Goal: Information Seeking & Learning: Understand process/instructions

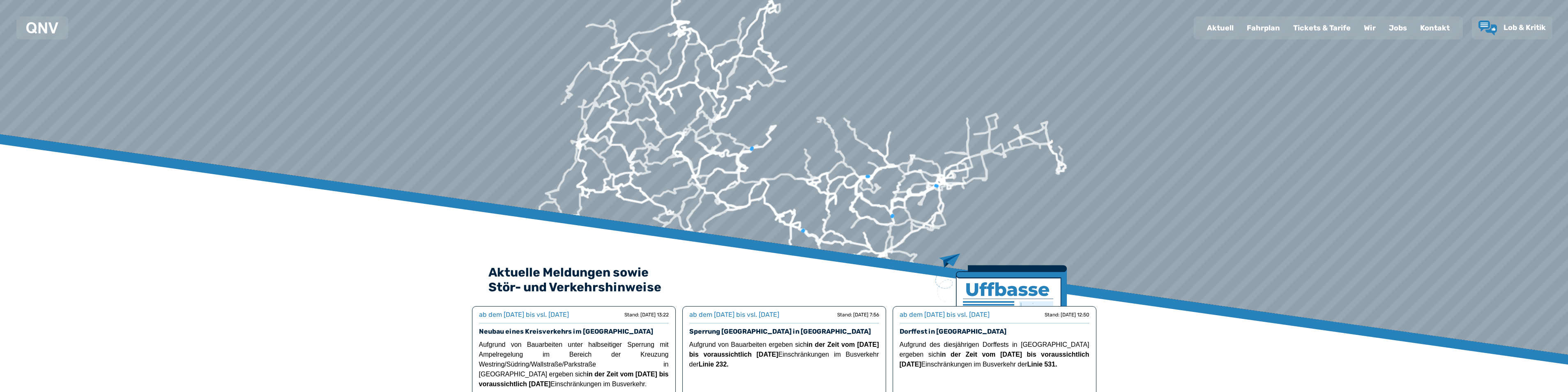
click at [1261, 26] on div "Fahrplan" at bounding box center [1263, 28] width 46 height 21
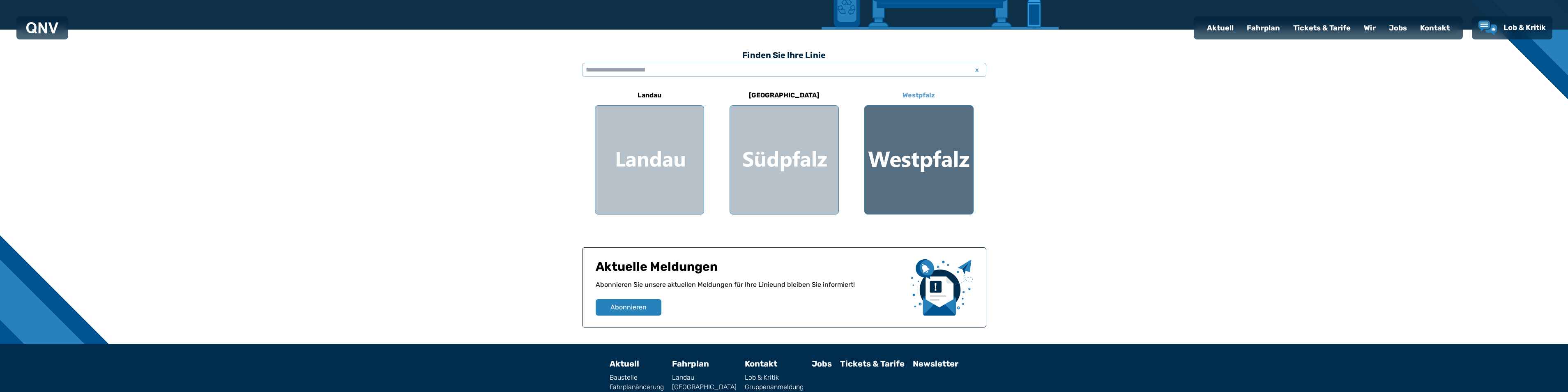
scroll to position [205, 0]
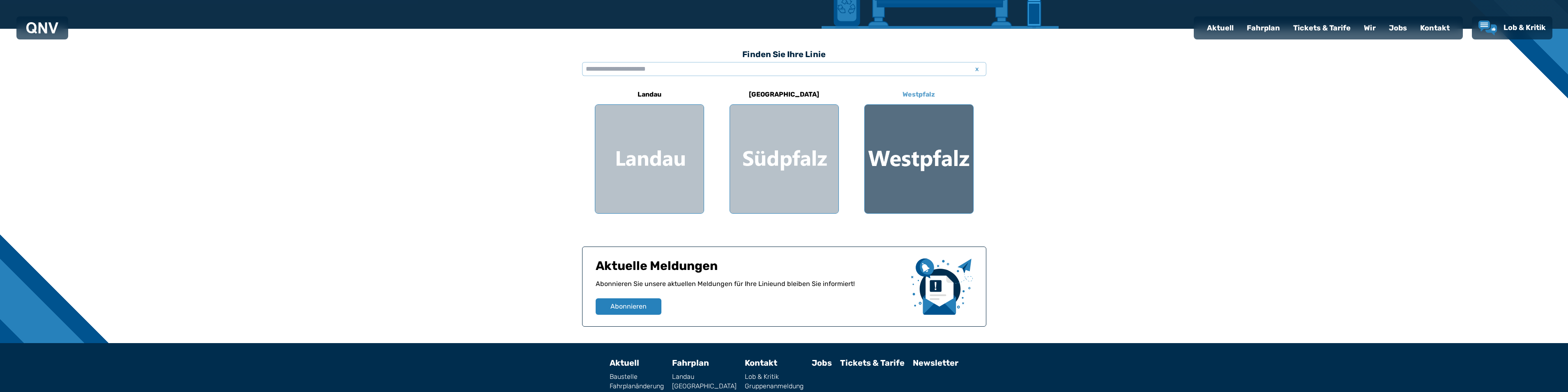
click at [915, 169] on div at bounding box center [918, 158] width 108 height 108
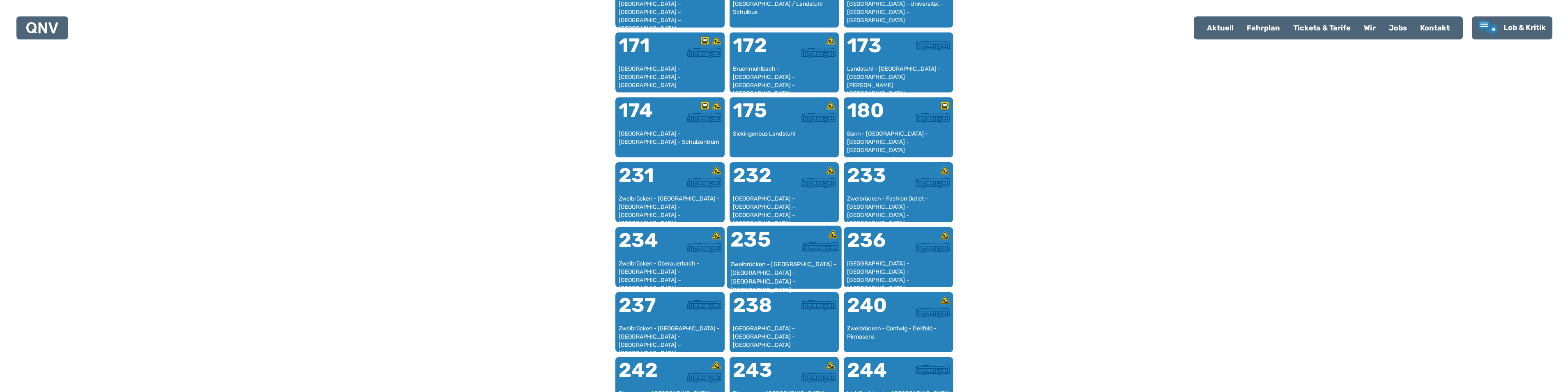
scroll to position [738, 0]
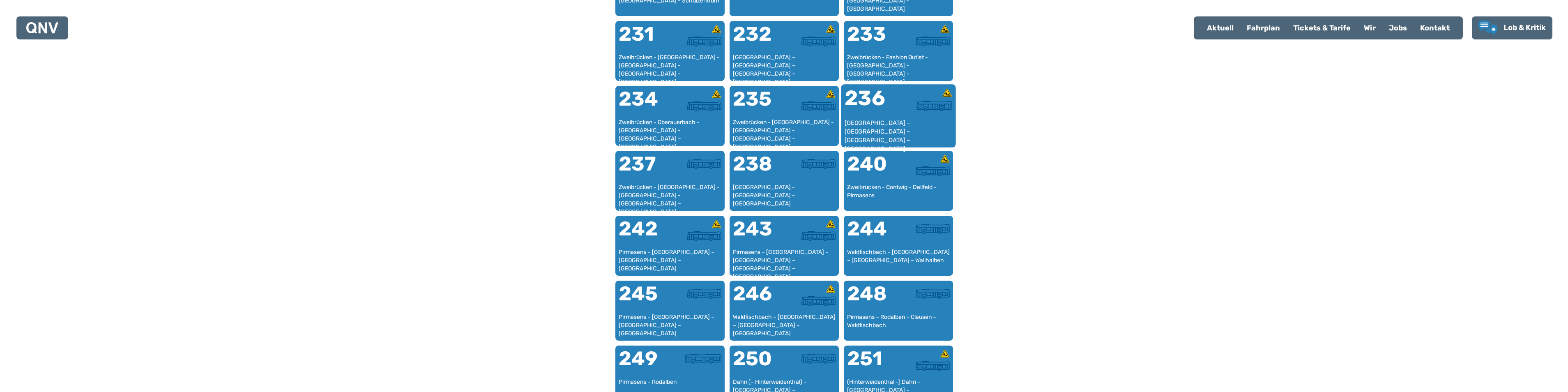
click at [890, 122] on div "[GEOGRAPHIC_DATA] – [GEOGRAPHIC_DATA] – [GEOGRAPHIC_DATA] – [GEOGRAPHIC_DATA]" at bounding box center [898, 131] width 108 height 25
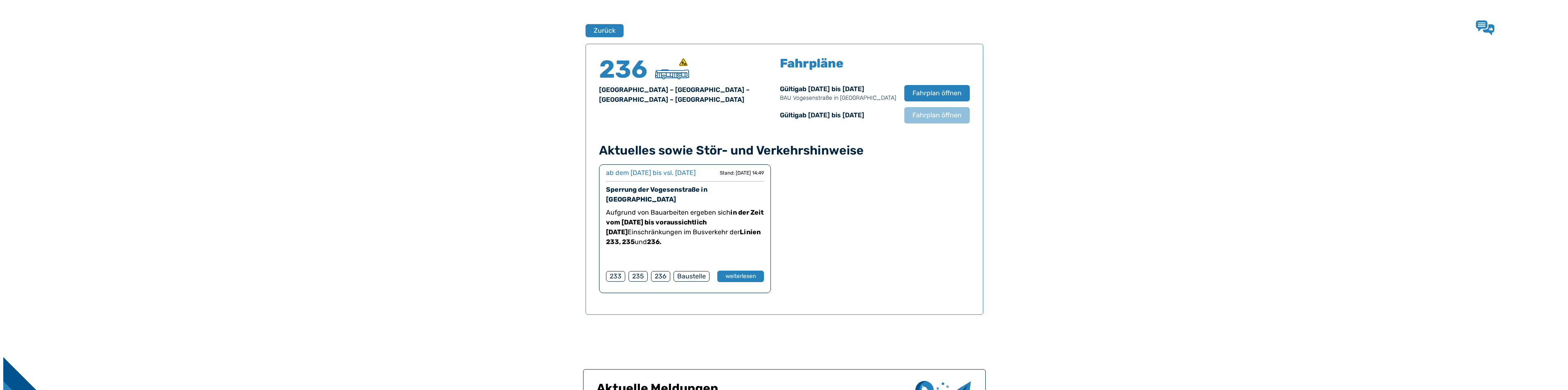
scroll to position [539, 0]
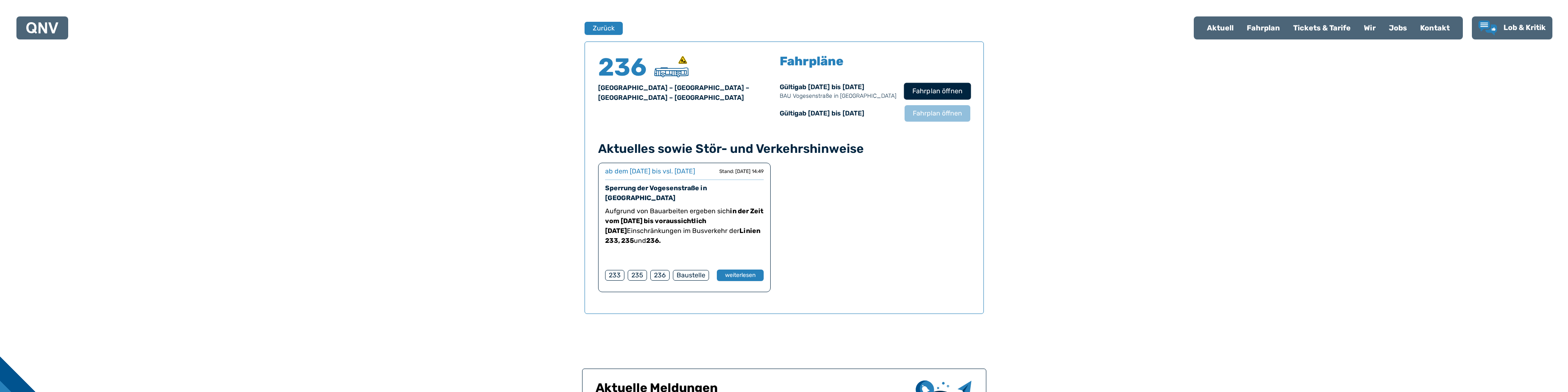
click at [937, 92] on span "Fahrplan öffnen" at bounding box center [937, 91] width 50 height 10
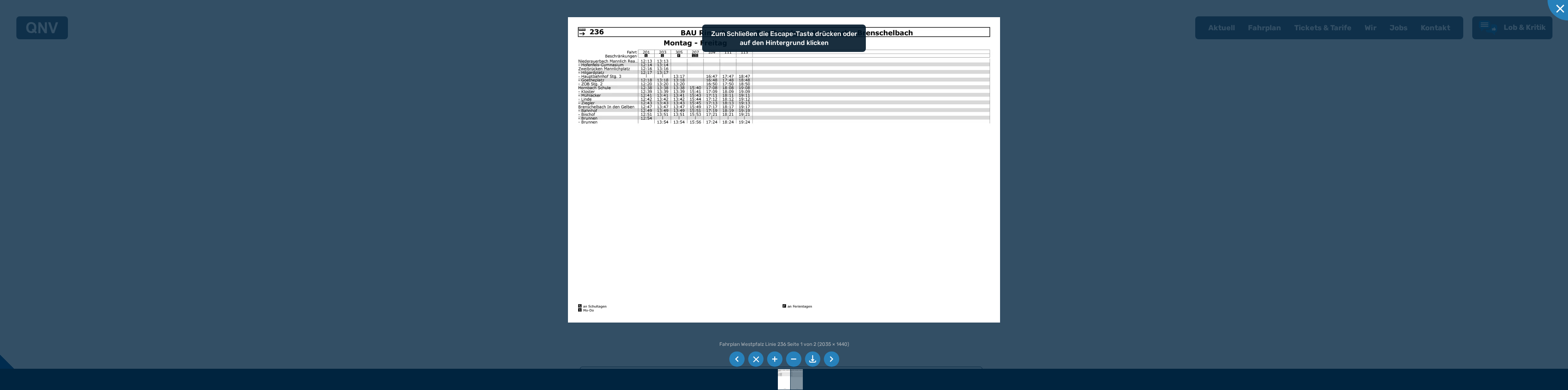
click at [830, 357] on li at bounding box center [831, 360] width 16 height 16
